Goal: Task Accomplishment & Management: Manage account settings

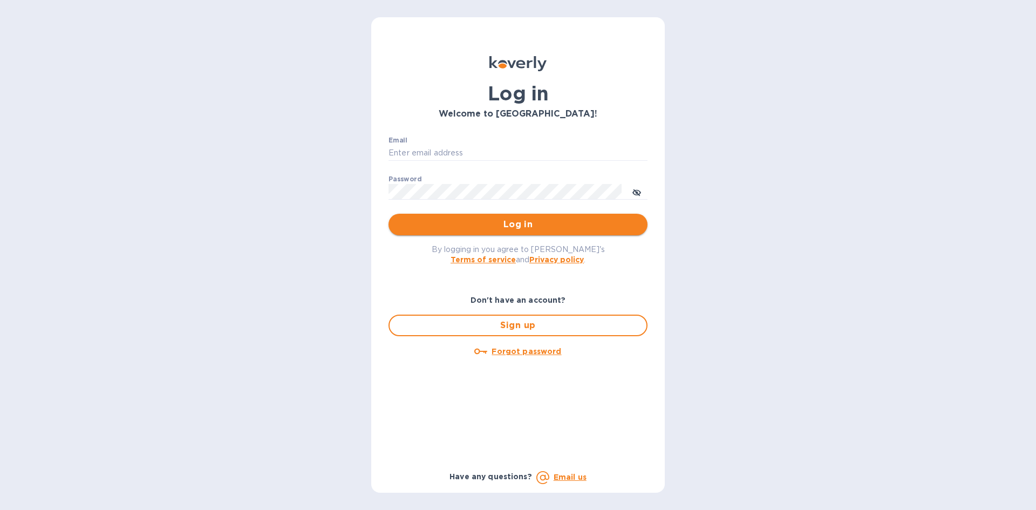
type input "[EMAIL_ADDRESS][DOMAIN_NAME]"
click at [459, 221] on span "Log in" at bounding box center [518, 224] width 242 height 13
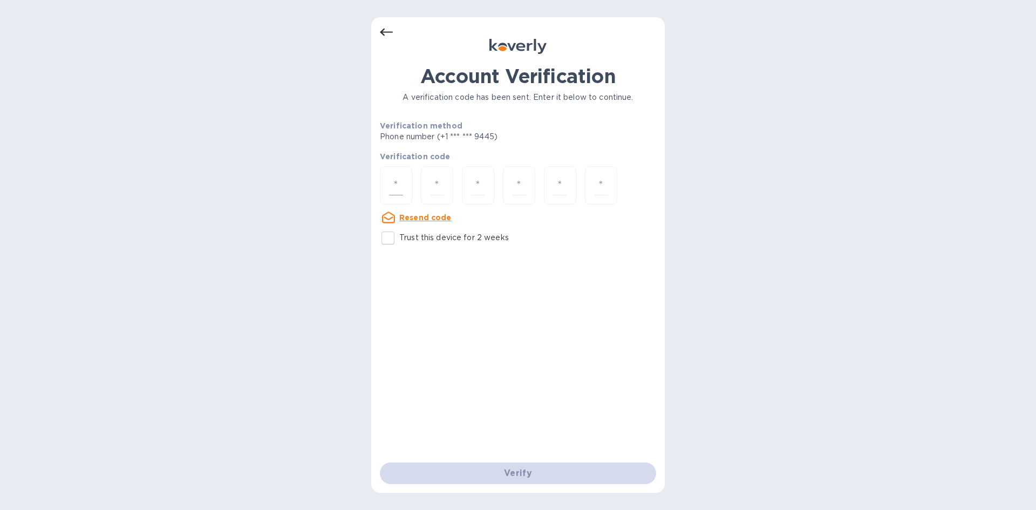
click at [401, 191] on input "number" at bounding box center [396, 185] width 14 height 20
type input "9"
type input "7"
type input "3"
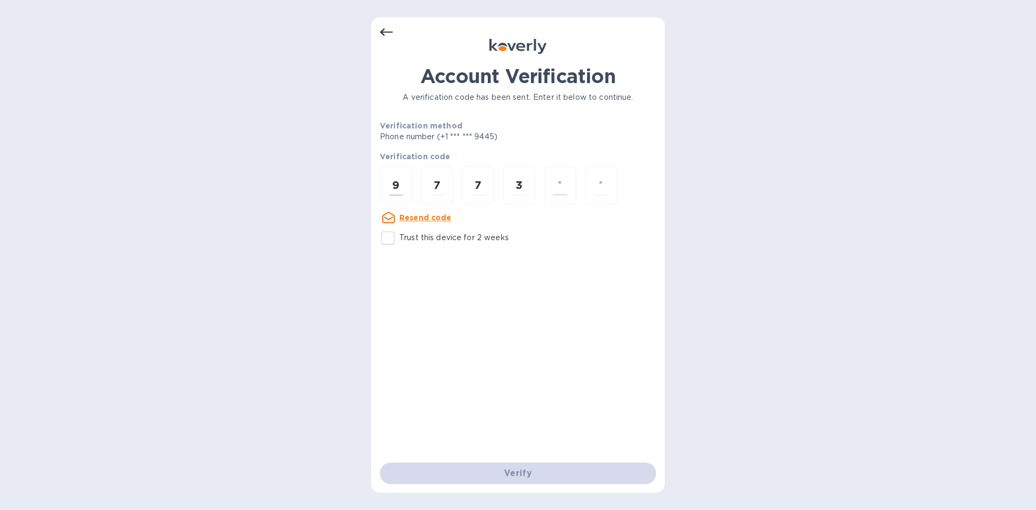
type input "4"
type input "6"
